Goal: Complete application form

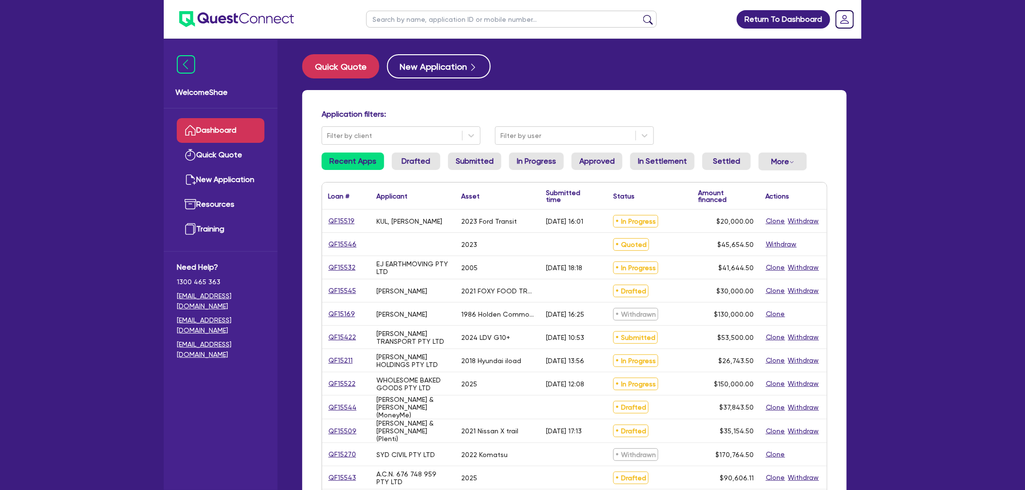
click at [430, 23] on input "text" at bounding box center [511, 19] width 291 height 17
type input "jodie"
click at [640, 15] on button "submit" at bounding box center [647, 22] width 15 height 14
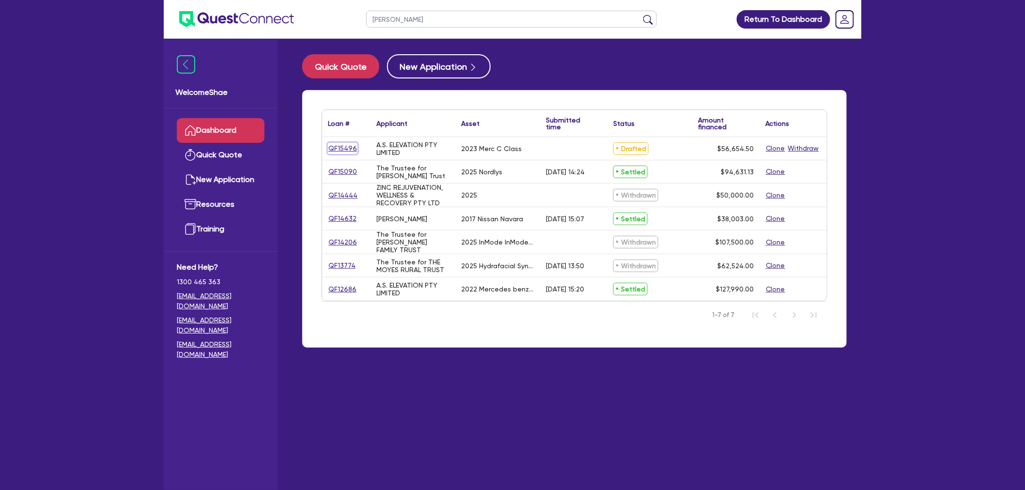
click at [337, 145] on link "QF15496" at bounding box center [343, 148] width 30 height 11
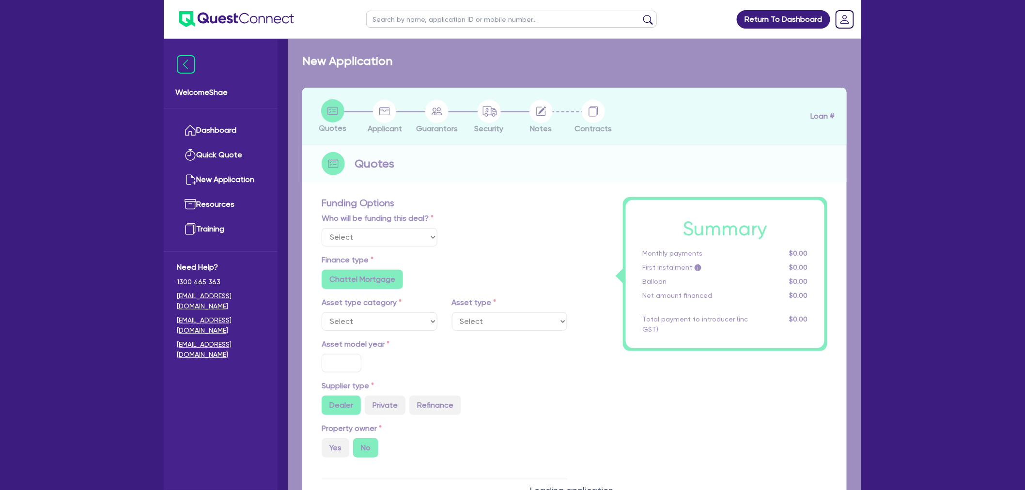
select select "Other"
select select "CARS_AND_LIGHT_TRUCKS"
type input "2023"
radio input "true"
type input "56,000"
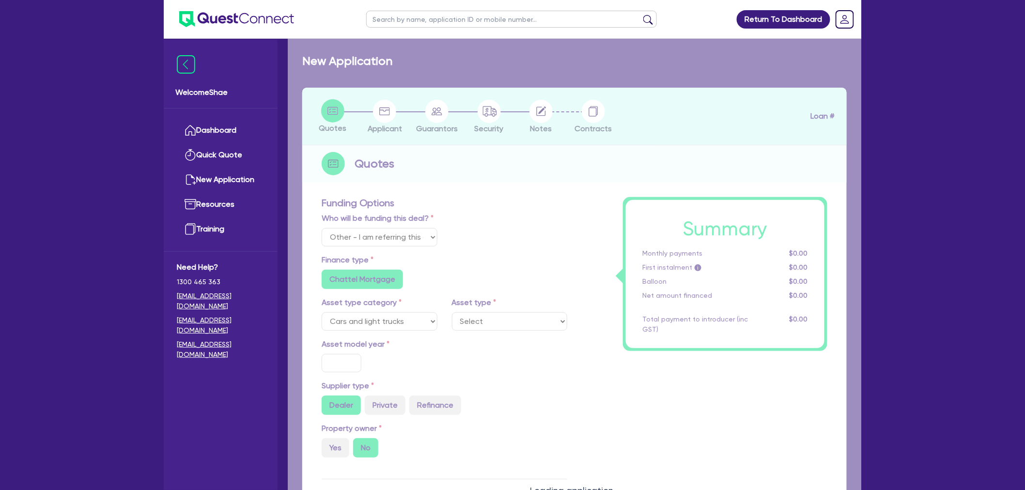
type input "5"
type input "2,832.73"
type input "17"
radio input "true"
radio input "false"
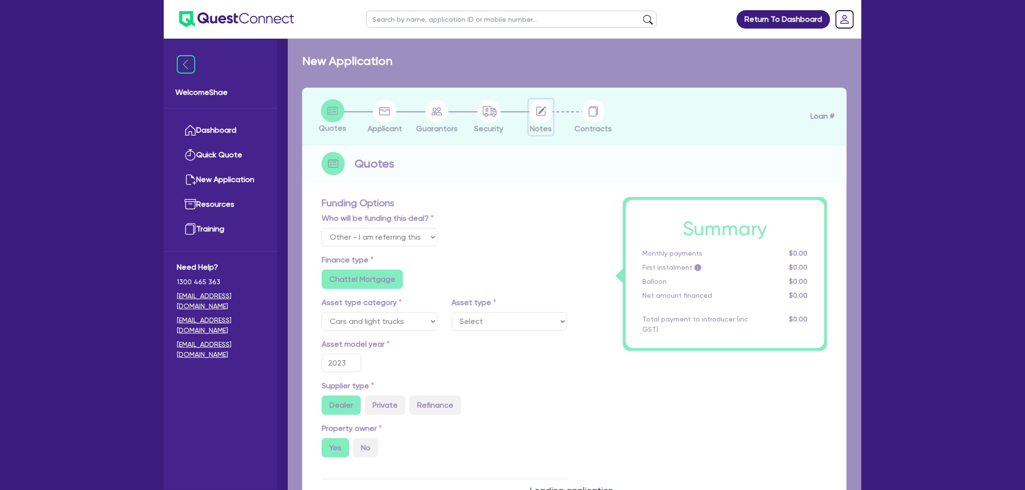
click at [545, 114] on circle "button" at bounding box center [540, 111] width 23 height 23
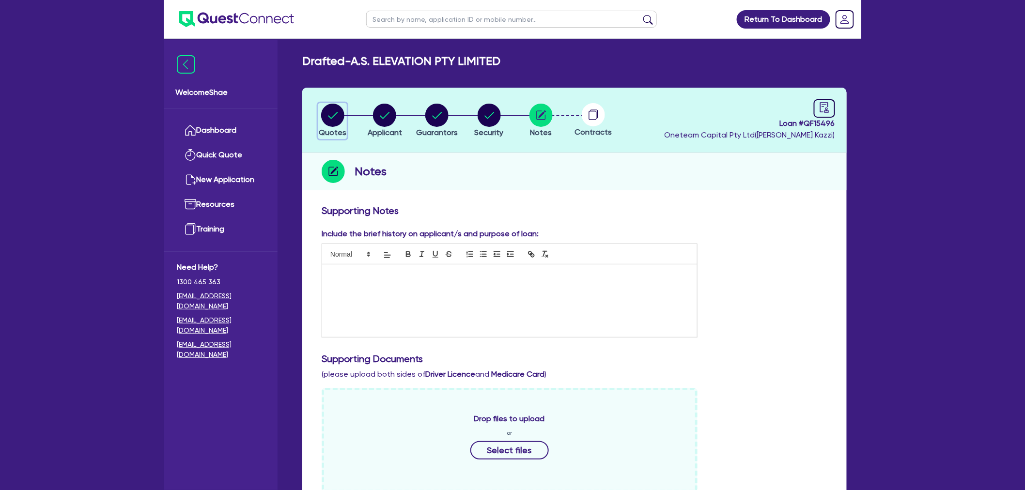
click at [340, 109] on circle "button" at bounding box center [332, 115] width 23 height 23
select select "Other"
select select "CARS_AND_LIGHT_TRUCKS"
select select "PASSENGER_VEHICLES"
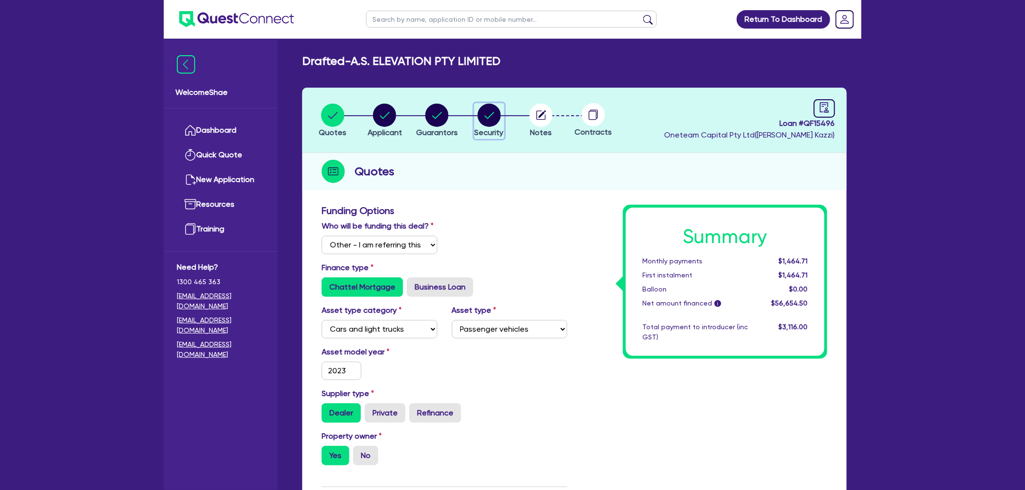
click at [490, 113] on circle "button" at bounding box center [489, 115] width 23 height 23
select select "CARS_AND_LIGHT_TRUCKS"
select select "PASSENGER_VEHICLES"
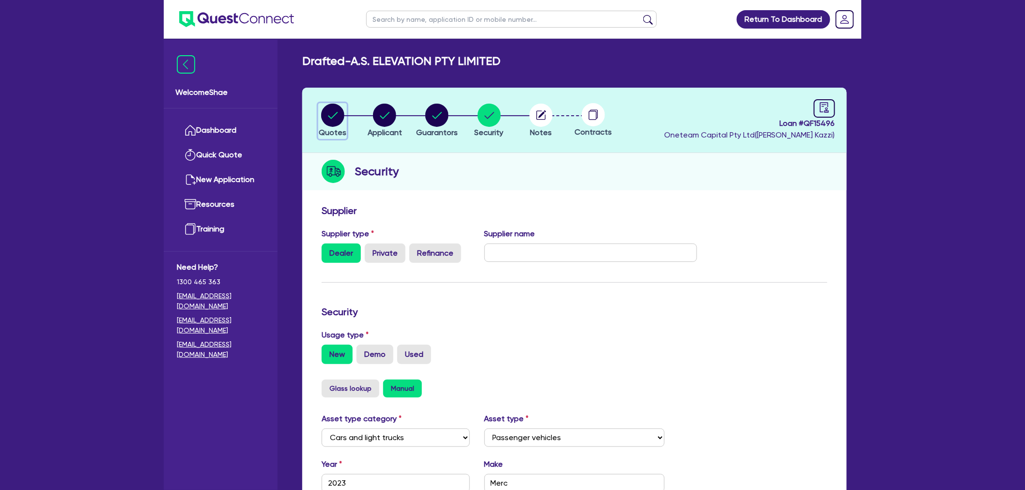
click at [331, 113] on circle "button" at bounding box center [332, 115] width 23 height 23
select select "Other"
select select "CARS_AND_LIGHT_TRUCKS"
select select "PASSENGER_VEHICLES"
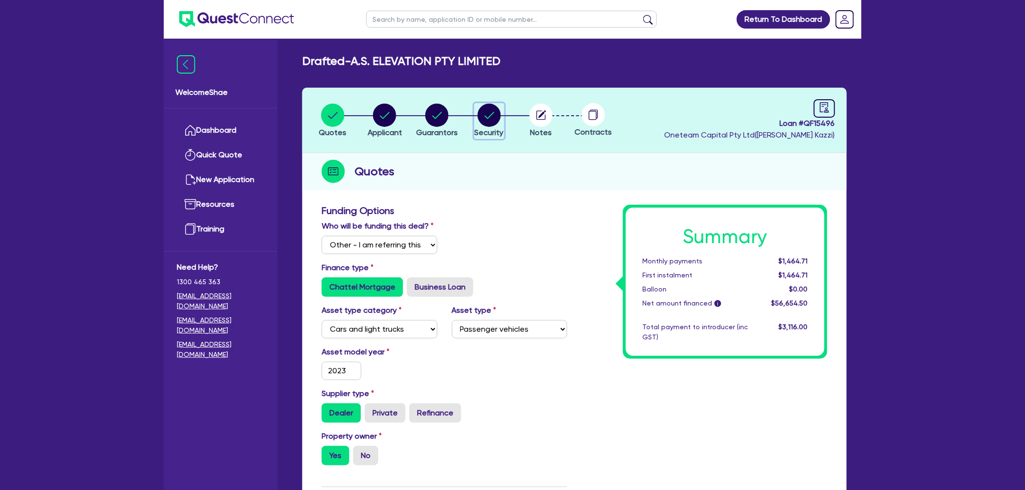
click at [493, 105] on circle "button" at bounding box center [489, 115] width 23 height 23
select select "CARS_AND_LIGHT_TRUCKS"
select select "PASSENGER_VEHICLES"
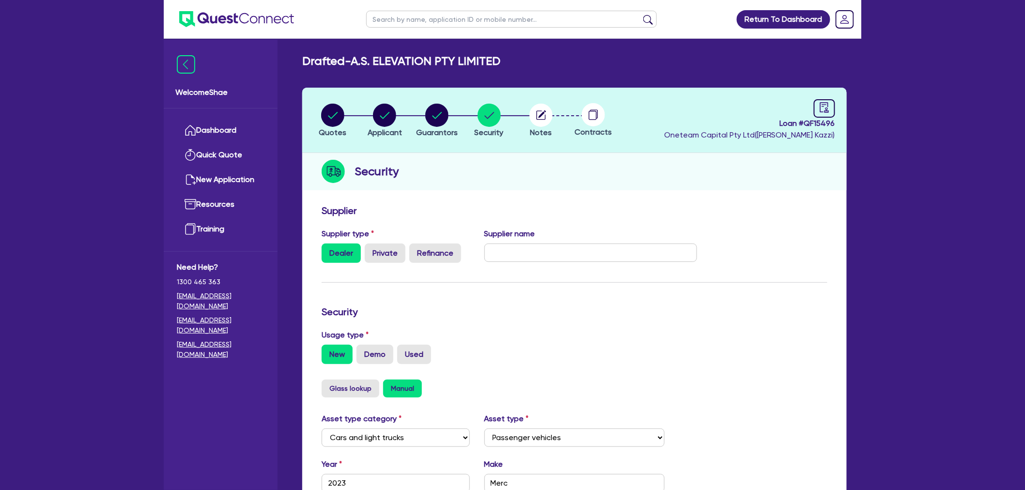
click at [554, 107] on li "Notes" at bounding box center [541, 120] width 52 height 34
click at [550, 113] on circle "button" at bounding box center [540, 115] width 23 height 23
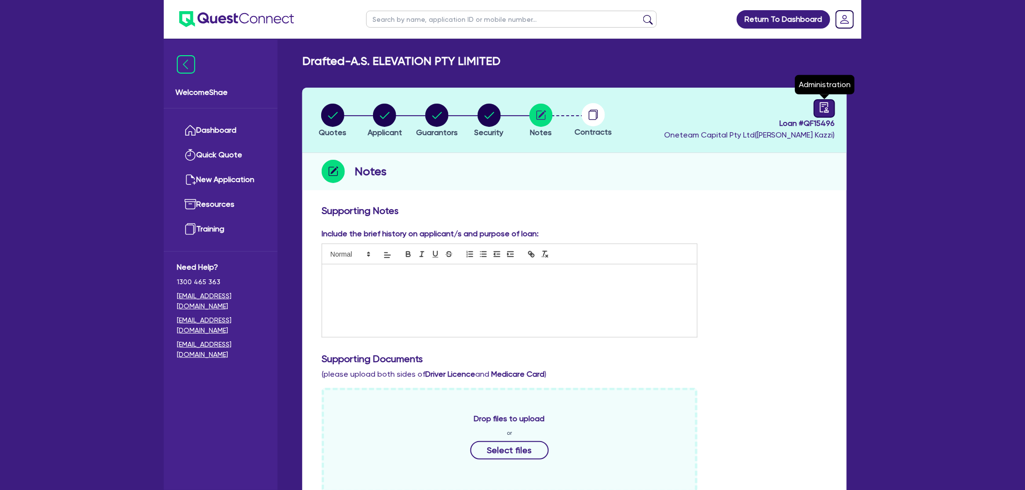
click at [824, 108] on icon "audit" at bounding box center [824, 107] width 11 height 11
select select "DRAFTED_NEW"
select select "Other"
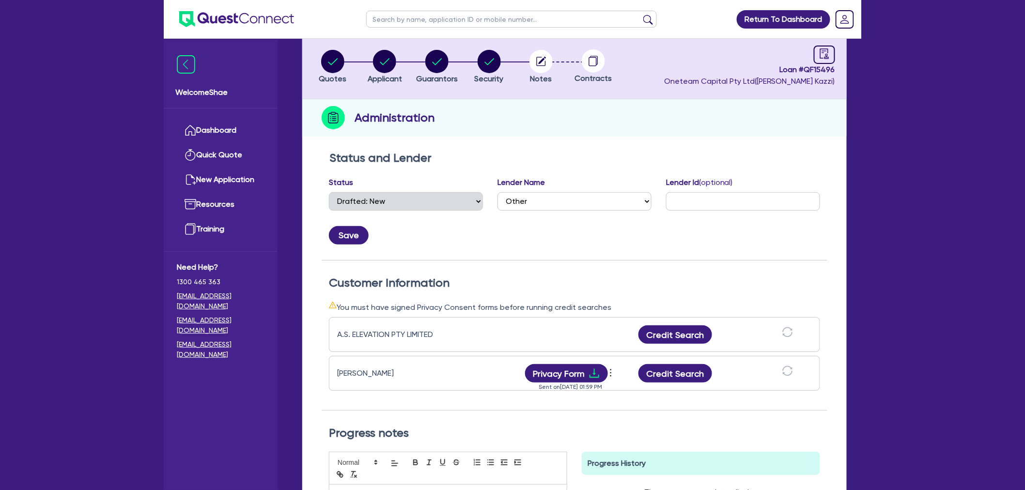
scroll to position [108, 0]
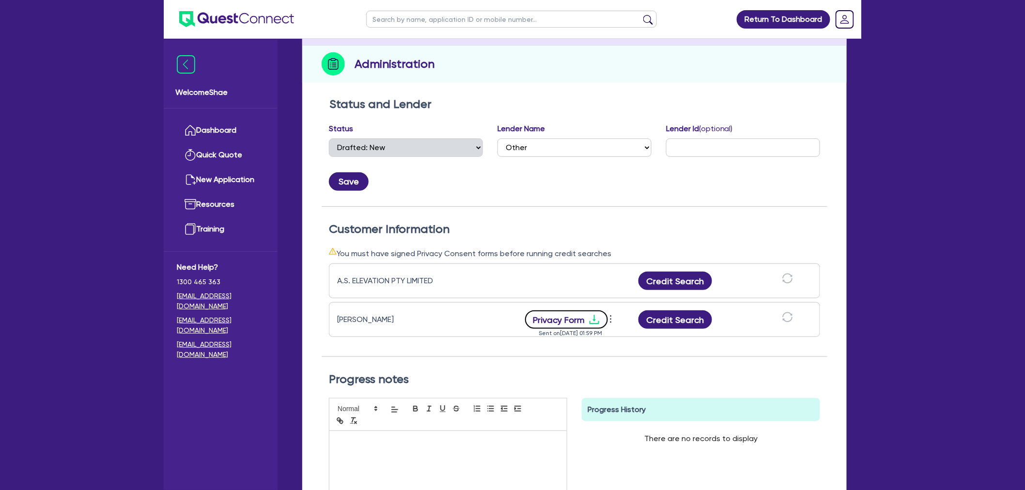
click at [585, 323] on button "Privacy Form" at bounding box center [566, 319] width 83 height 18
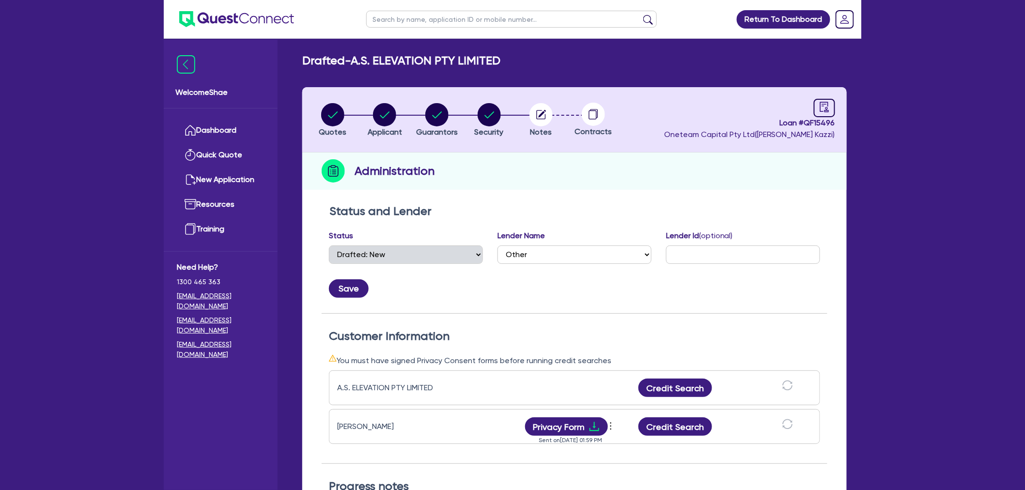
scroll to position [0, 0]
click at [534, 120] on circle "button" at bounding box center [540, 115] width 23 height 23
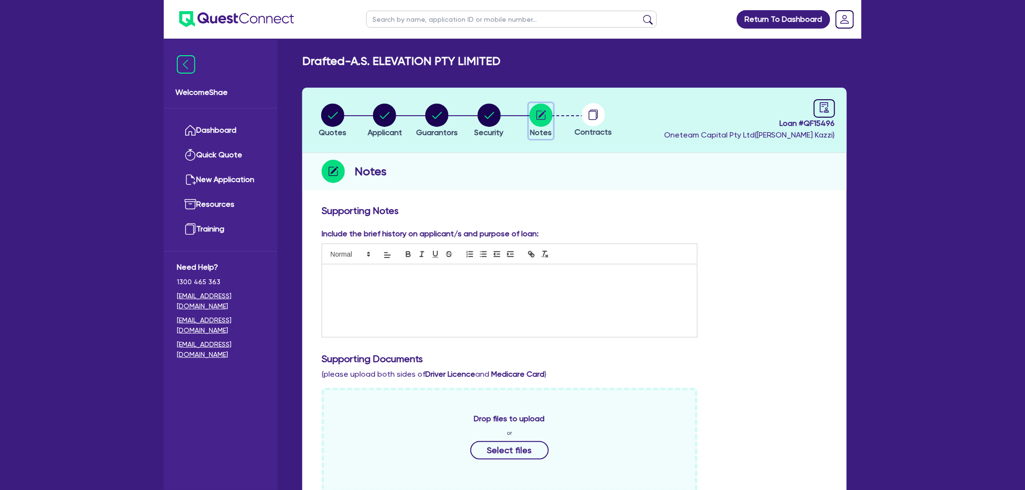
scroll to position [308, 0]
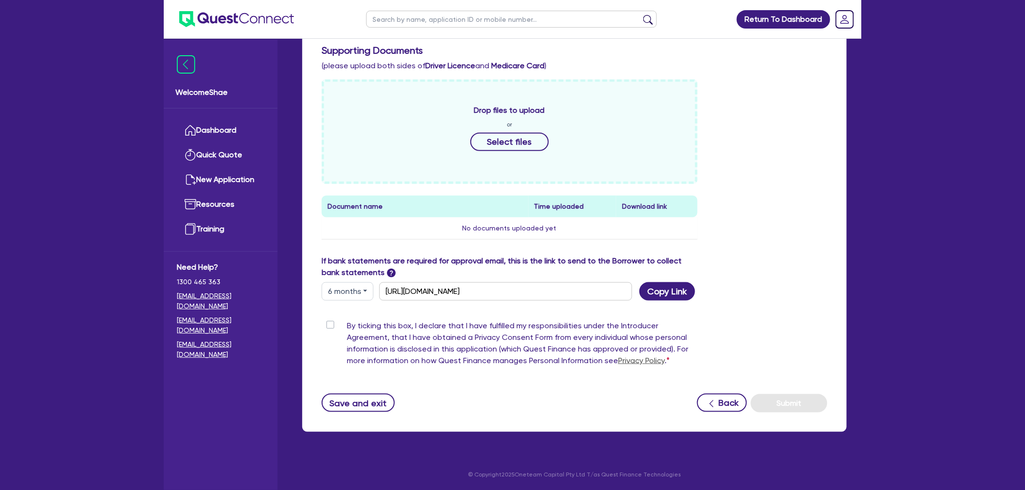
click at [522, 127] on div "Drop files to upload or Select files" at bounding box center [510, 131] width 376 height 105
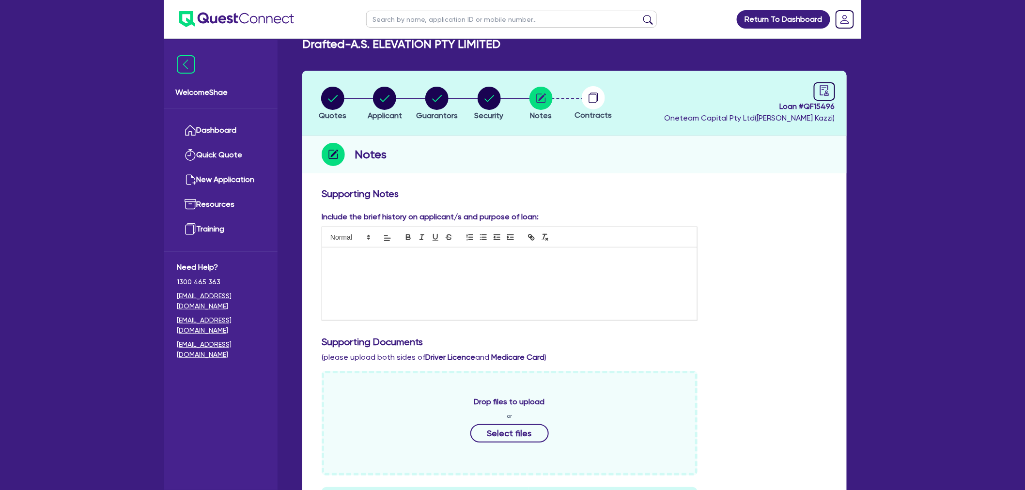
scroll to position [0, 0]
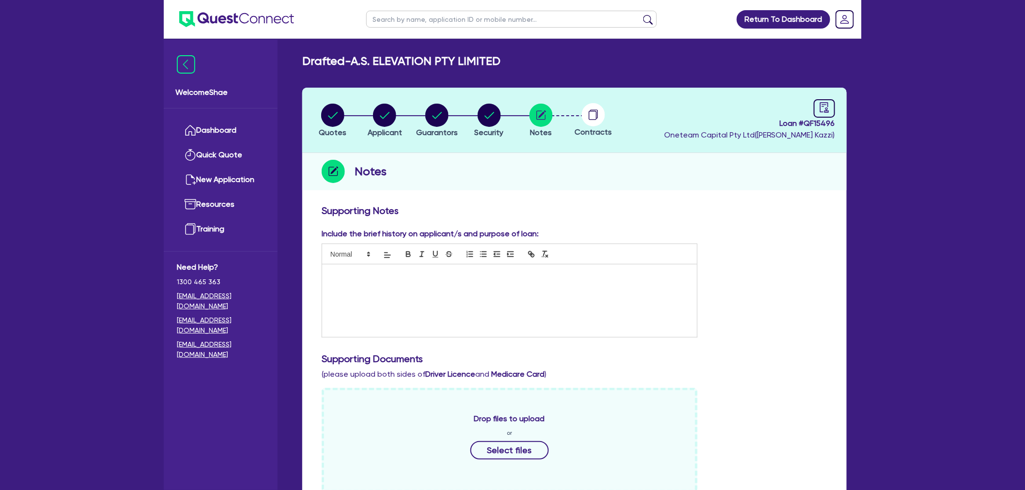
click at [467, 286] on div at bounding box center [509, 300] width 375 height 73
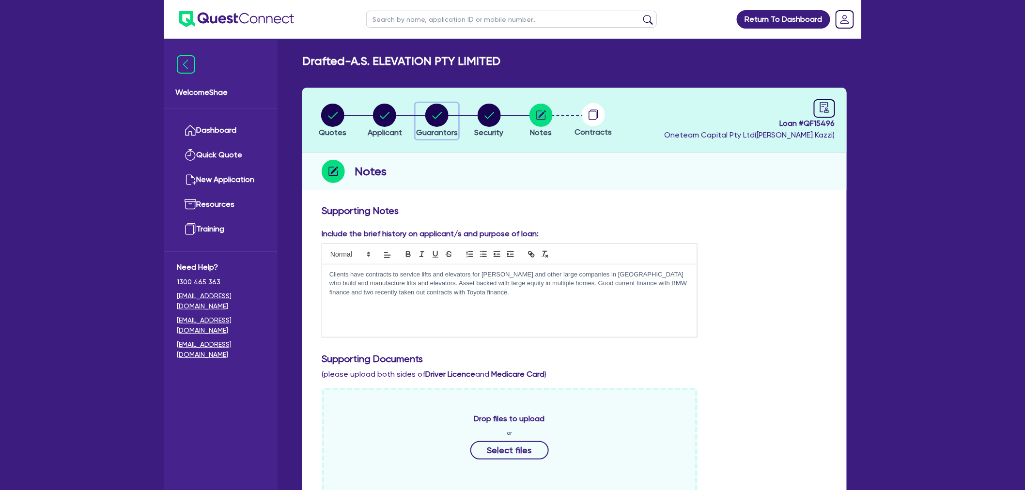
click at [435, 120] on circle "button" at bounding box center [436, 115] width 23 height 23
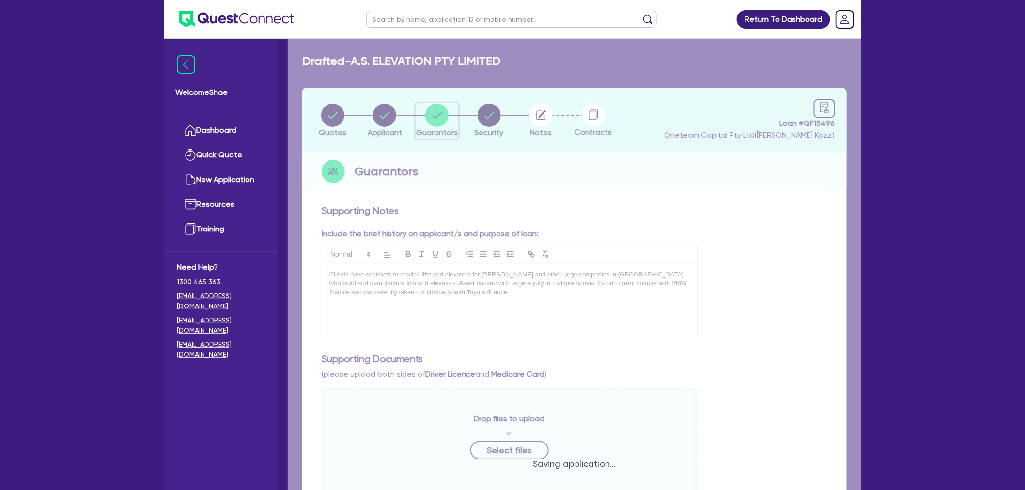
select select "MRS"
select select "NSW"
select select "MARRIED"
select select "PROPERTY"
select select "MORTGAGE"
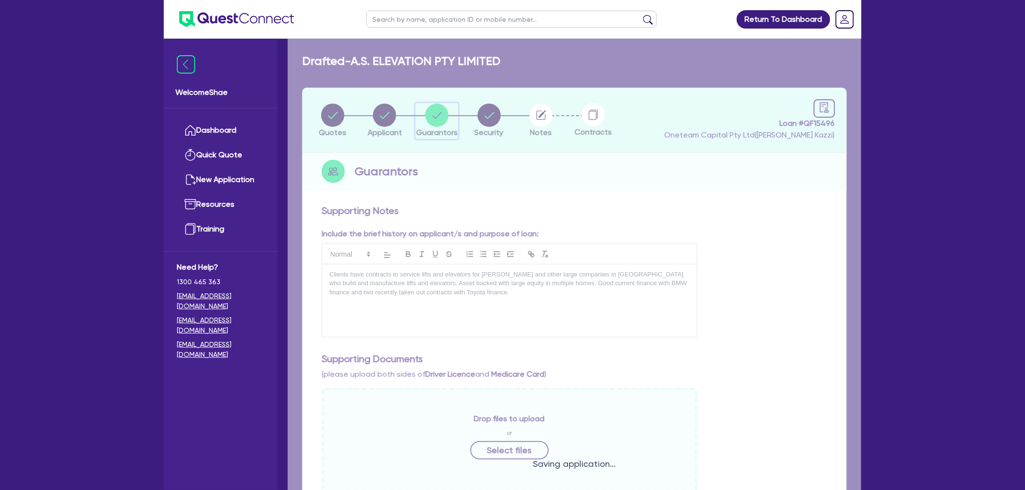
select select "INVESTMENT_PROPERTY_LOAN"
select select "VEHICLE_LOAN"
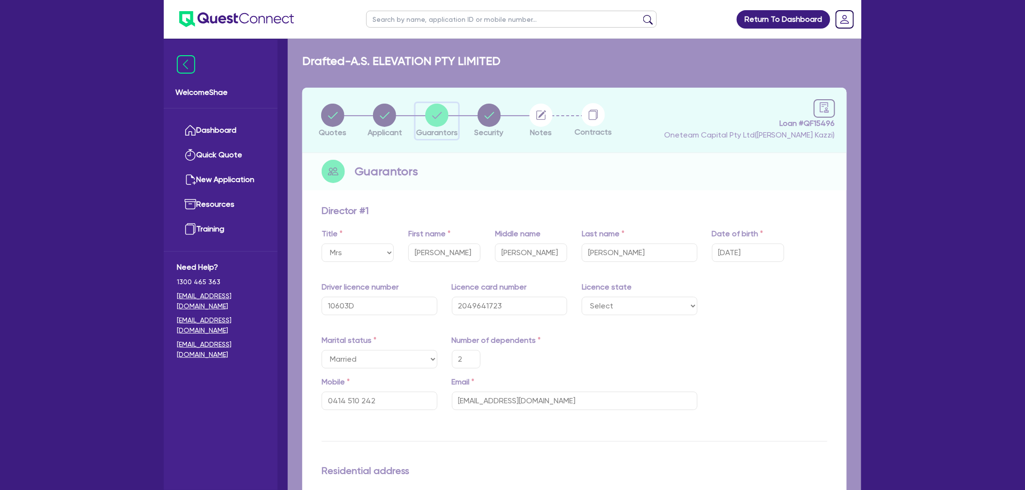
type input "2"
type input "0414 510 242"
type input "2,000,000"
type input "600,000"
type input "3,200"
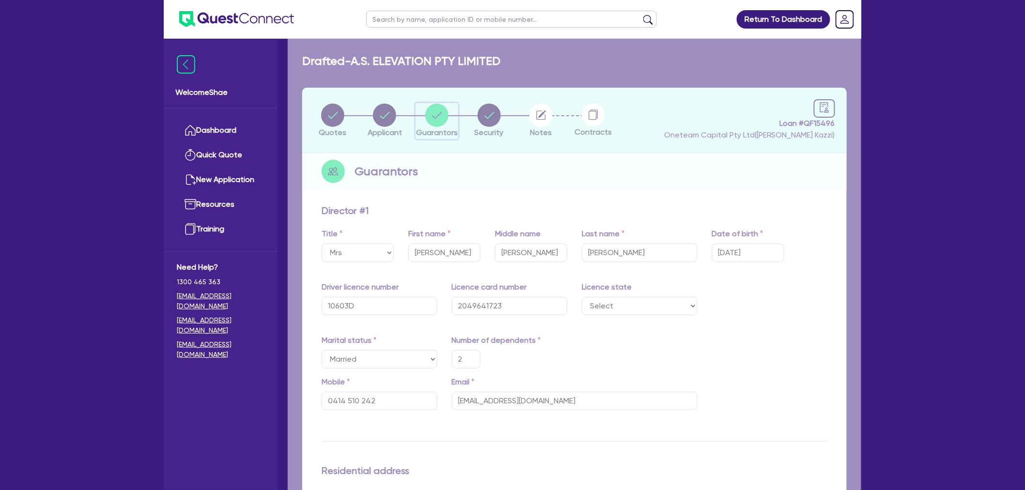
type input "250,000"
type input "1,400"
type input "200,000"
type input "1,350"
type input "45,000"
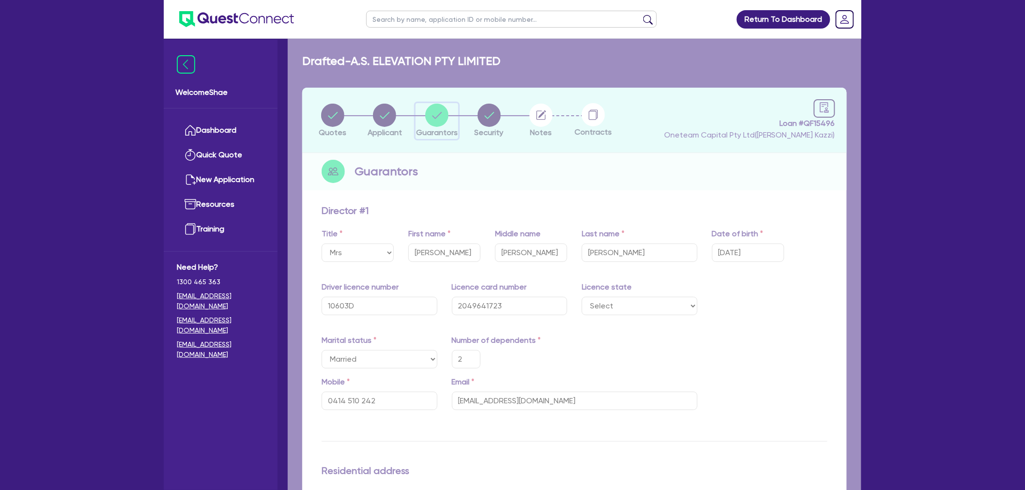
type input "39,000"
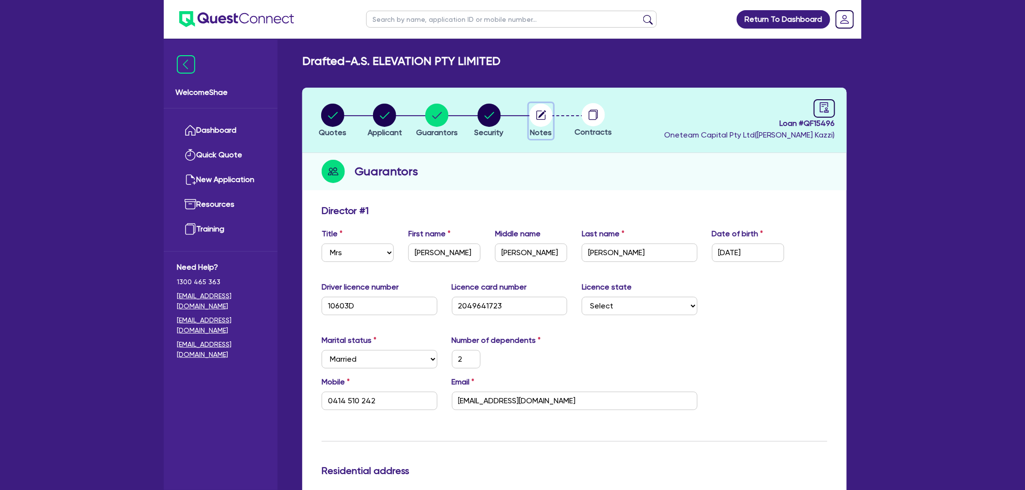
click at [543, 112] on icon "button" at bounding box center [543, 114] width 8 height 8
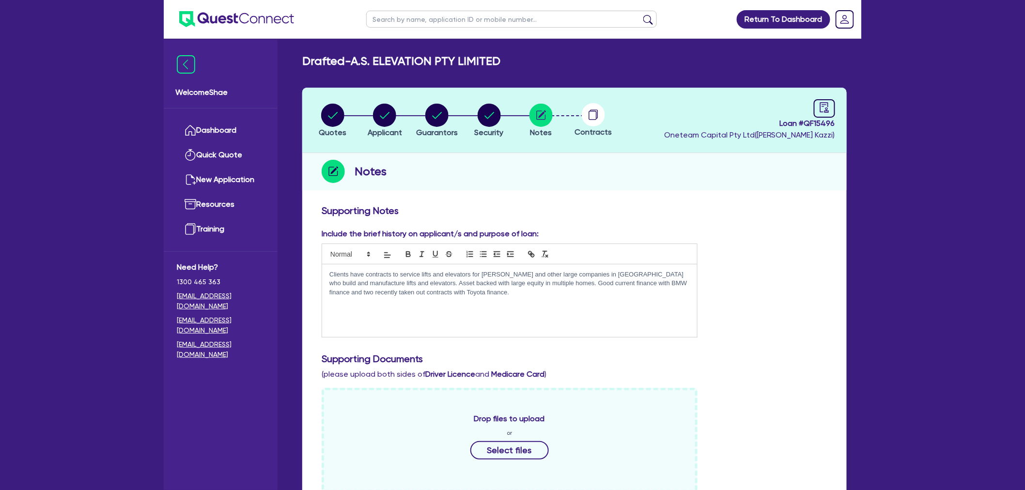
click at [479, 293] on p "Clients have contracts to service lifts and elevators for Schindler and other l…" at bounding box center [509, 283] width 360 height 27
drag, startPoint x: 506, startPoint y: 293, endPoint x: 555, endPoint y: 281, distance: 51.0
click at [555, 281] on p "Clients have contracts to service lifts and elevators for Schindler and other l…" at bounding box center [509, 283] width 360 height 27
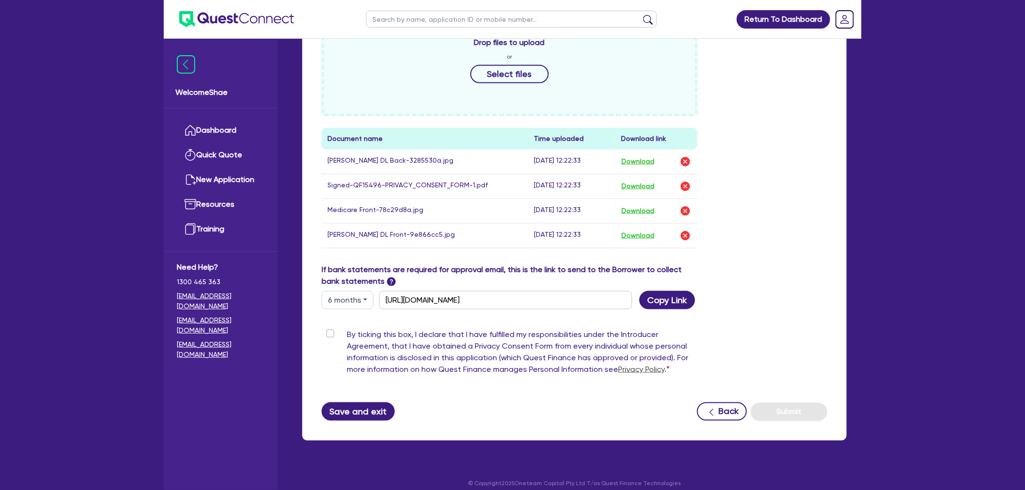
scroll to position [385, 0]
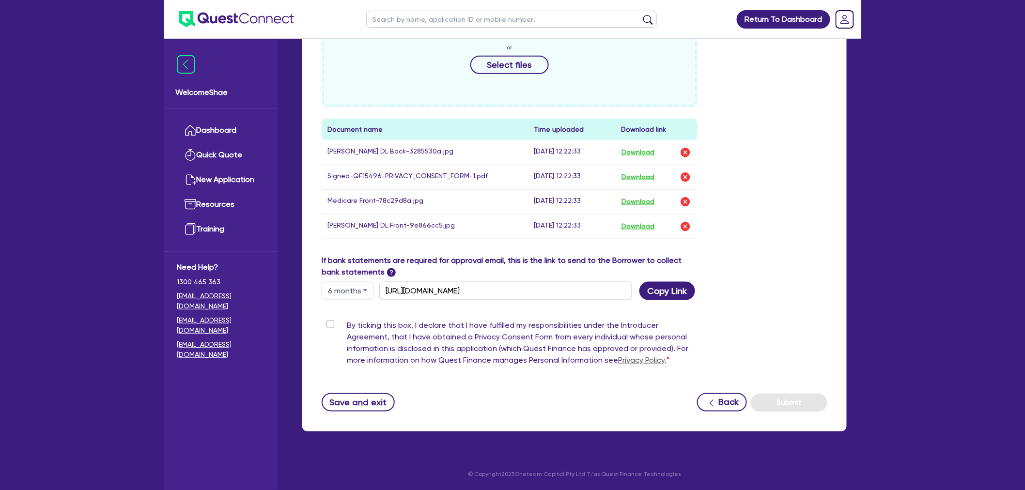
click at [347, 326] on label "By ticking this box, I declare that I have fulfilled my responsibilities under …" at bounding box center [522, 345] width 351 height 50
click at [329, 326] on input "By ticking this box, I declare that I have fulfilled my responsibilities under …" at bounding box center [326, 324] width 8 height 9
checkbox input "true"
click at [795, 402] on button "Submit" at bounding box center [789, 403] width 77 height 18
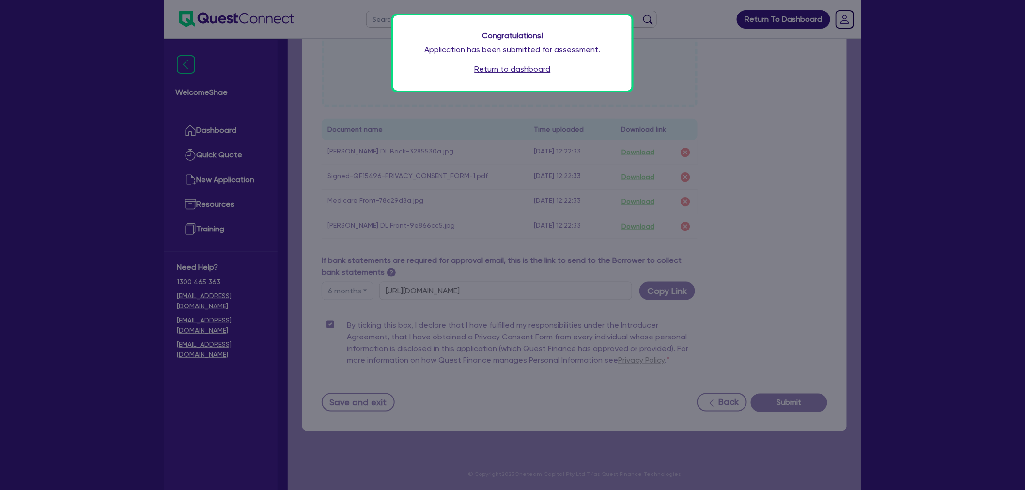
click at [487, 68] on link "Return to dashboard" at bounding box center [513, 69] width 76 height 12
